Goal: Find contact information: Find contact information

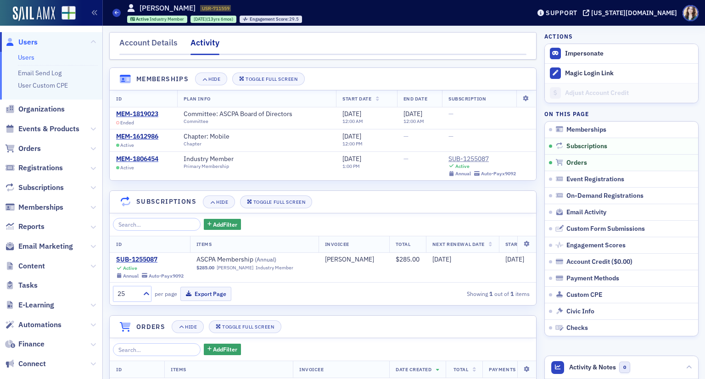
scroll to position [229, 0]
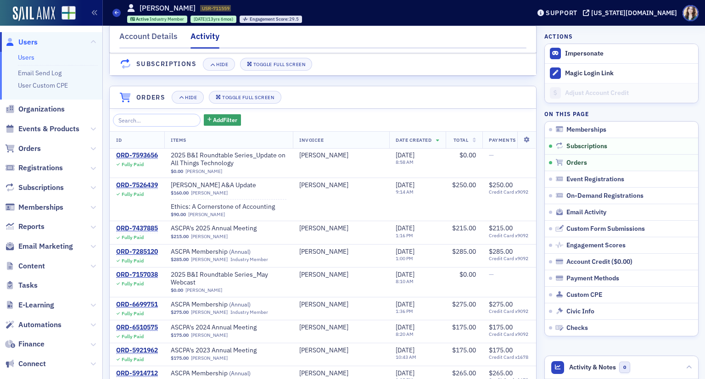
click at [21, 41] on span "Users" at bounding box center [27, 42] width 19 height 10
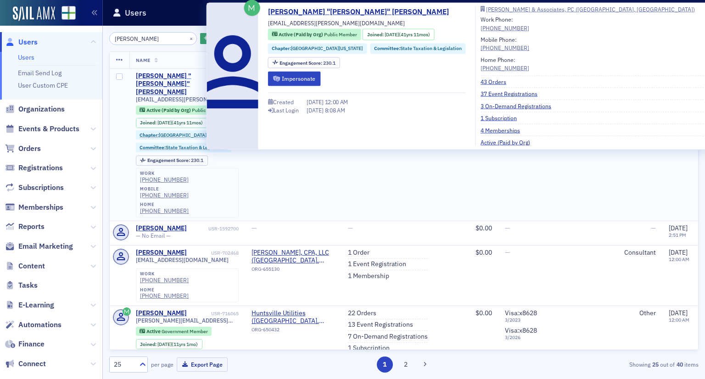
type input "Marty Abroms"
click at [174, 74] on div "[PERSON_NAME] "[PERSON_NAME]" [PERSON_NAME]" at bounding box center [172, 84] width 73 height 24
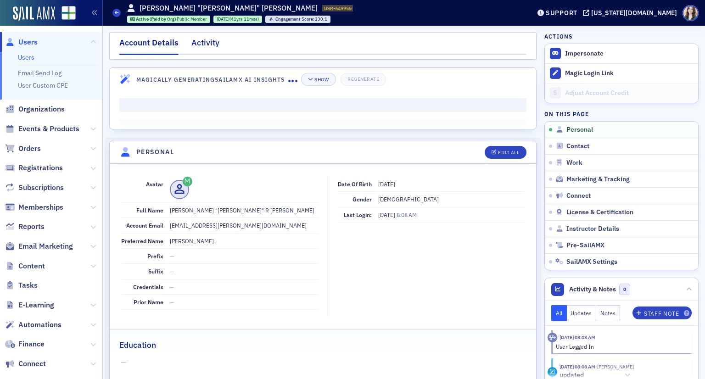
click at [206, 46] on div "Activity" at bounding box center [205, 45] width 28 height 17
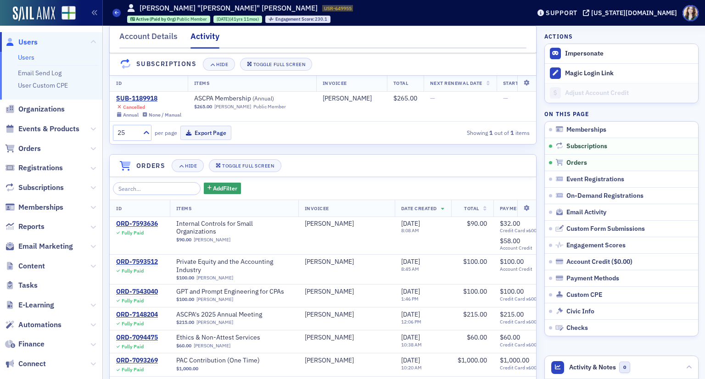
scroll to position [321, 0]
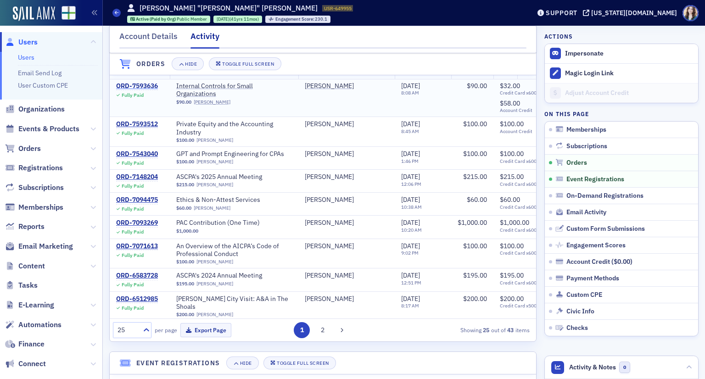
click at [128, 90] on div "ORD-7593636" at bounding box center [137, 86] width 42 height 8
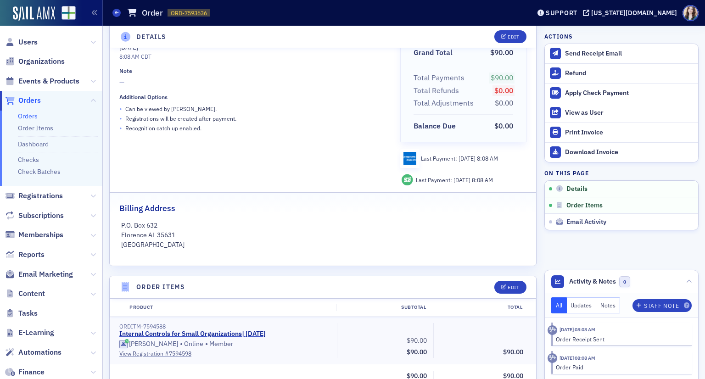
scroll to position [229, 0]
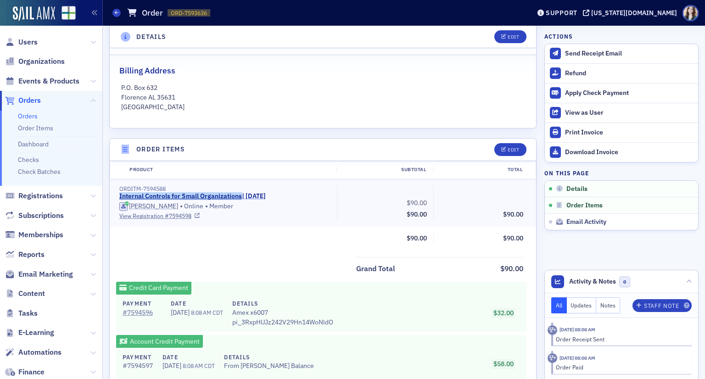
drag, startPoint x: 117, startPoint y: 193, endPoint x: 245, endPoint y: 195, distance: 127.6
click at [245, 195] on div "ORDITM-7594588 Internal Controls for Small Organizations | 9/16/2025 Marty Abro…" at bounding box center [225, 202] width 224 height 35
drag, startPoint x: 245, startPoint y: 195, endPoint x: 224, endPoint y: 253, distance: 61.5
click at [224, 253] on div "Product Subtotal Total ORDITM-7594588 Internal Controls for Small Organizations…" at bounding box center [323, 311] width 426 height 300
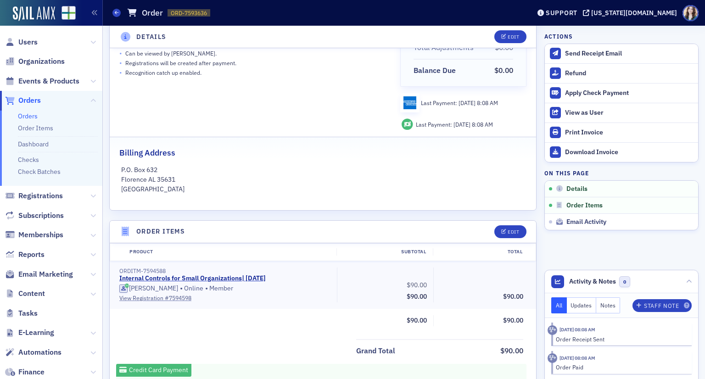
scroll to position [0, 0]
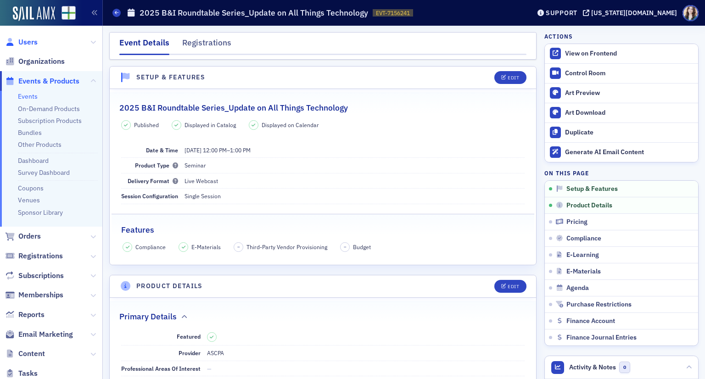
click at [30, 46] on span "Users" at bounding box center [27, 42] width 19 height 10
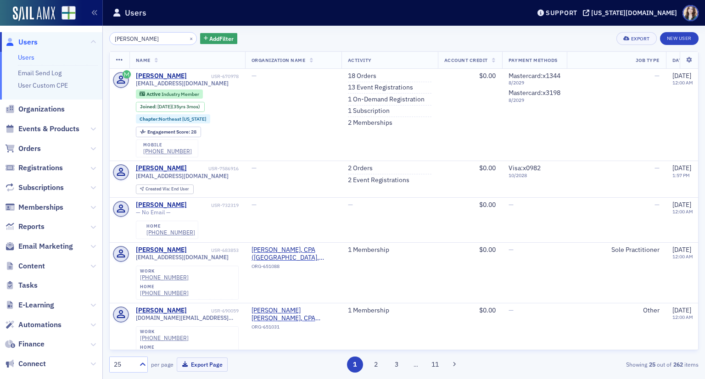
type input "[PERSON_NAME]"
drag, startPoint x: 135, startPoint y: 84, endPoint x: 206, endPoint y: 87, distance: 70.3
click at [206, 87] on div "[EMAIL_ADDRESS][DOMAIN_NAME] Active Industry Member Joined : [DATE] (35yrs 3mos…" at bounding box center [187, 119] width 103 height 78
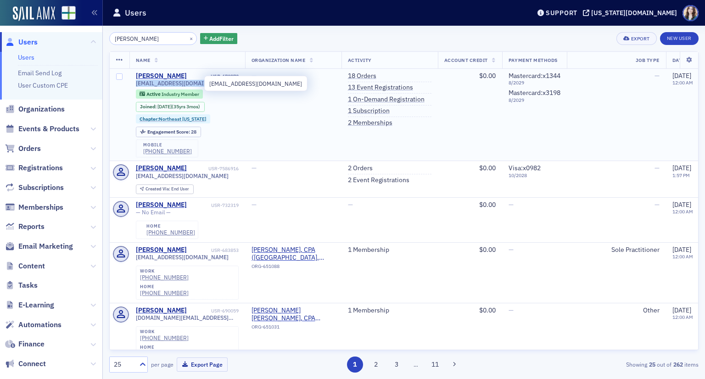
copy span "[EMAIL_ADDRESS][DOMAIN_NAME]"
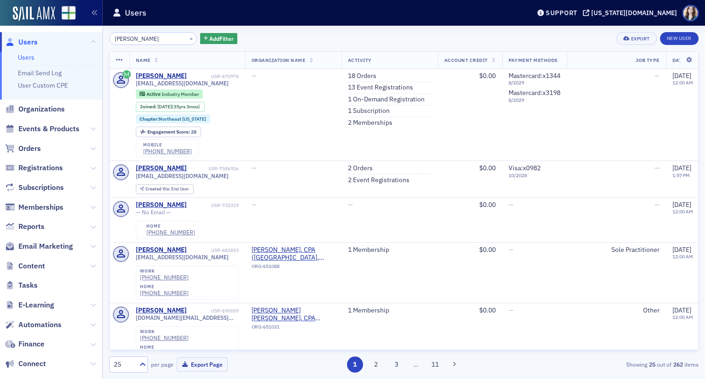
click at [255, 32] on div "[PERSON_NAME] × Add Filter Export New User" at bounding box center [403, 38] width 589 height 13
